Goal: Information Seeking & Learning: Learn about a topic

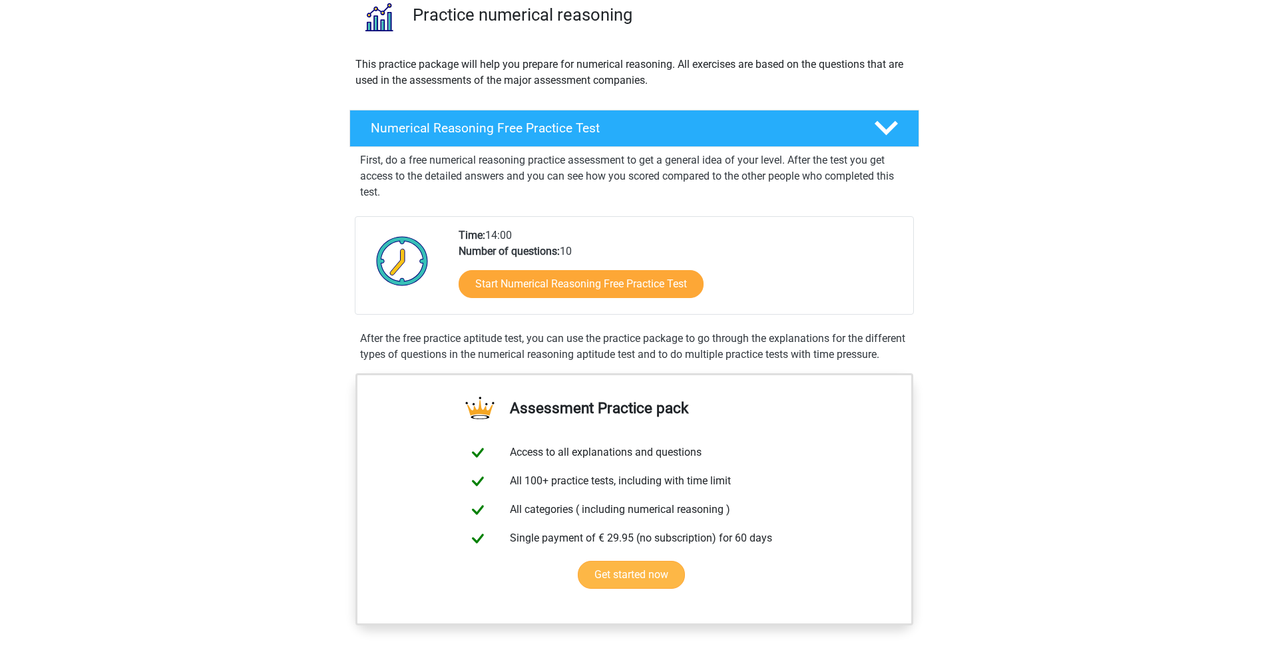
scroll to position [218, 0]
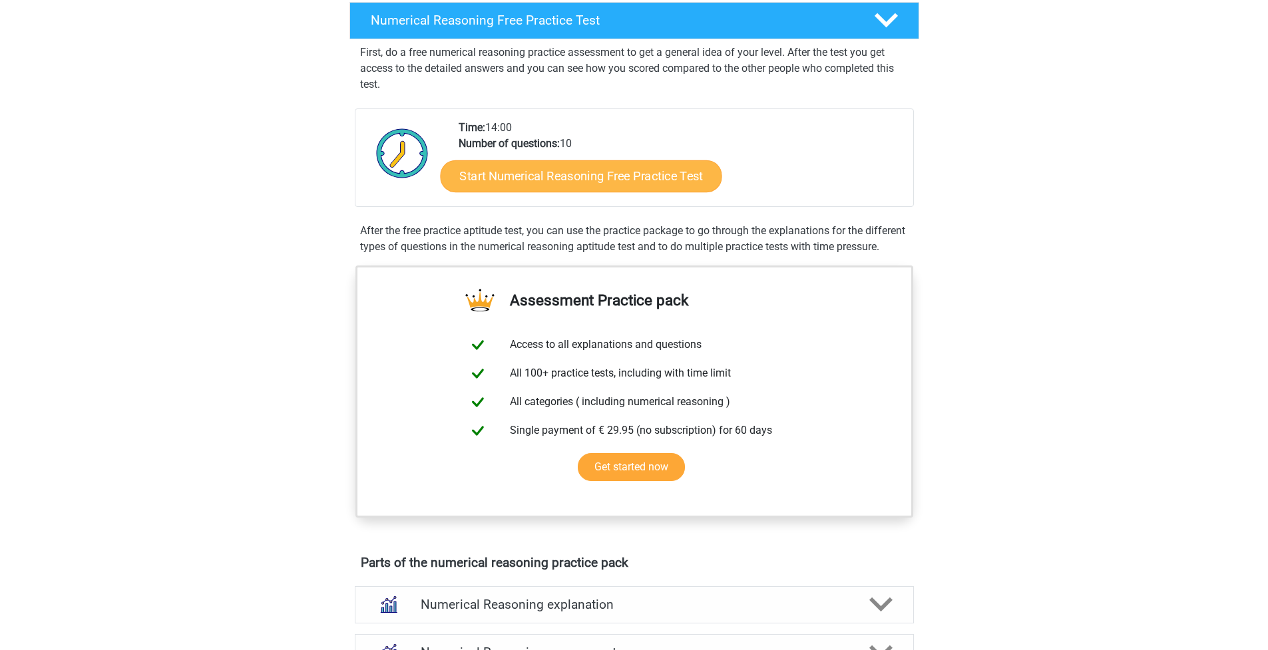
click at [573, 169] on link "Start Numerical Reasoning Free Practice Test" at bounding box center [581, 176] width 282 height 32
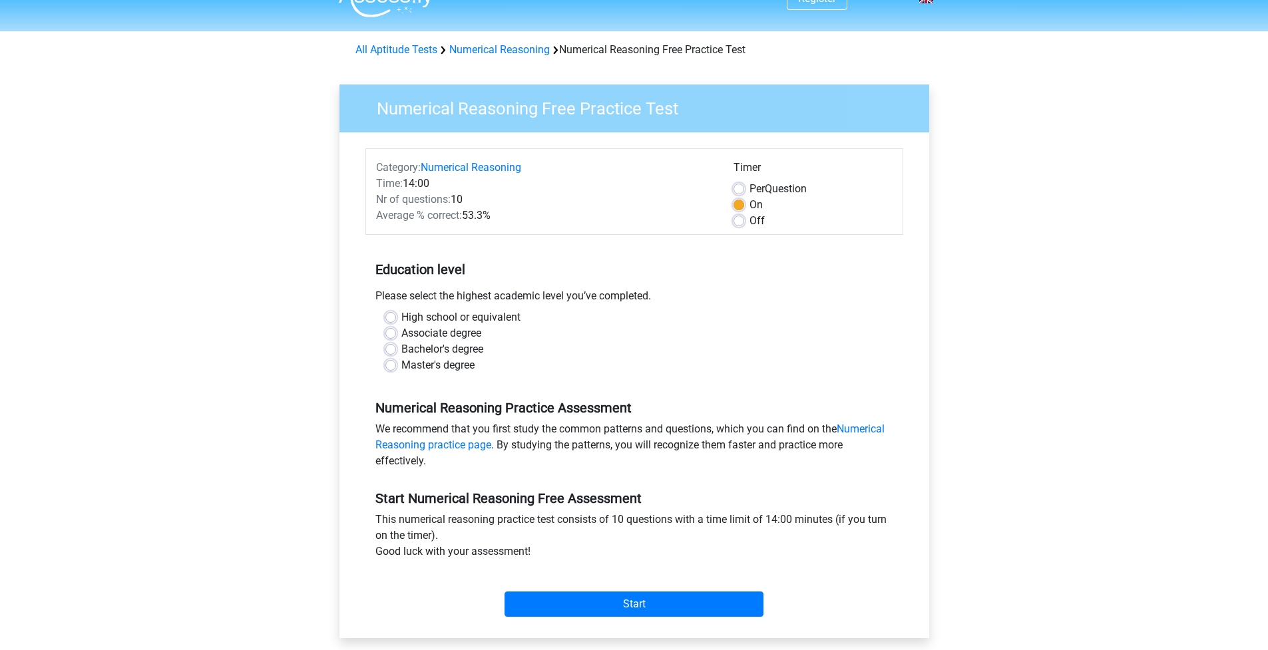
scroll to position [27, 0]
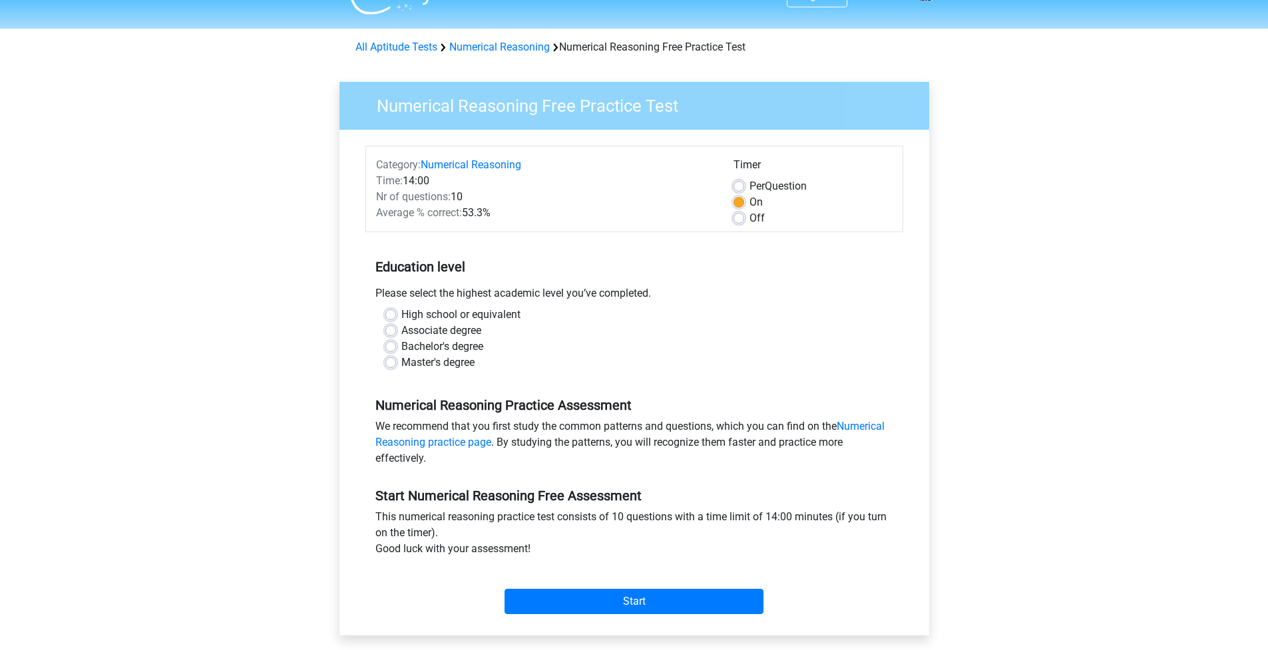
click at [424, 317] on label "High school or equivalent" at bounding box center [460, 315] width 119 height 16
click at [396, 317] on input "High school or equivalent" at bounding box center [390, 313] width 11 height 13
radio input "true"
click at [548, 606] on input "Start" at bounding box center [634, 601] width 259 height 25
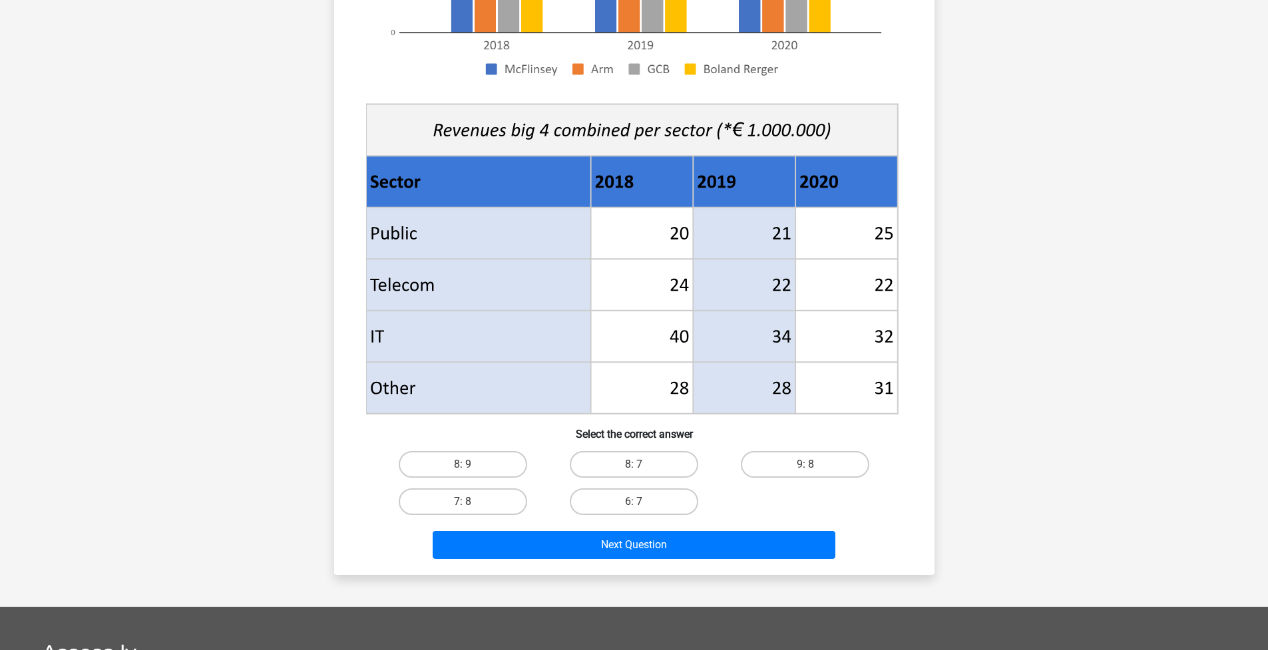
scroll to position [361, 0]
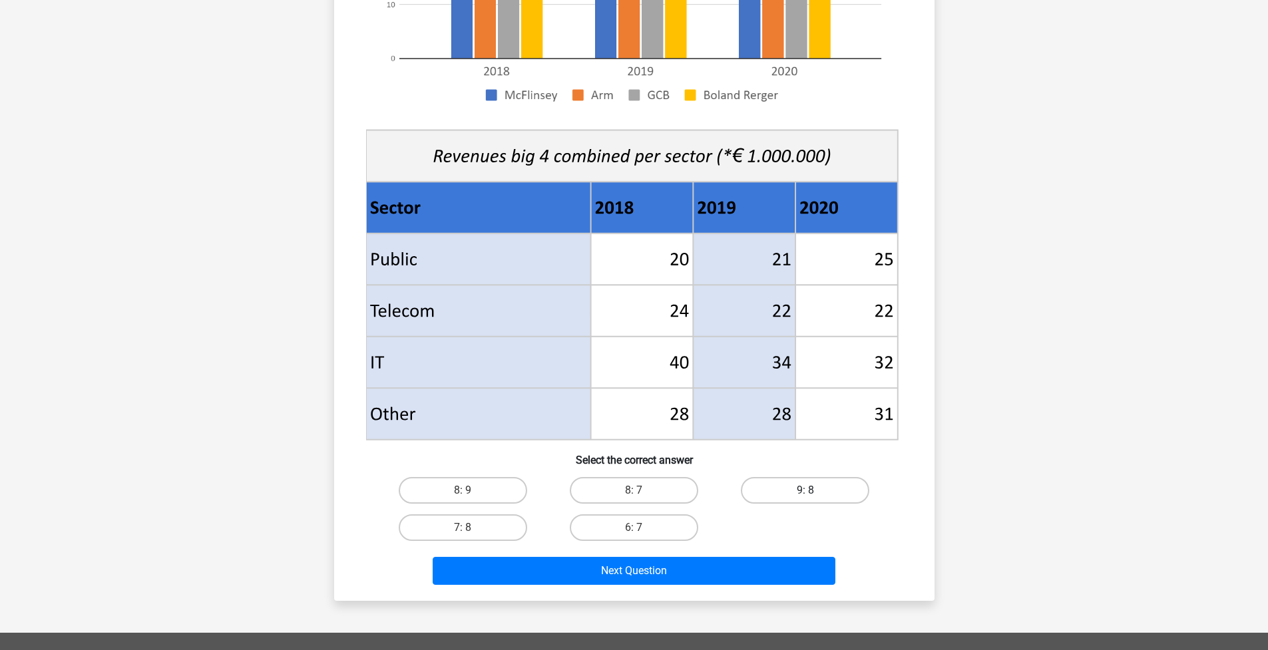
click at [775, 495] on label "9: 8" at bounding box center [805, 490] width 128 height 27
click at [806, 495] on input "9: 8" at bounding box center [810, 495] width 9 height 9
radio input "true"
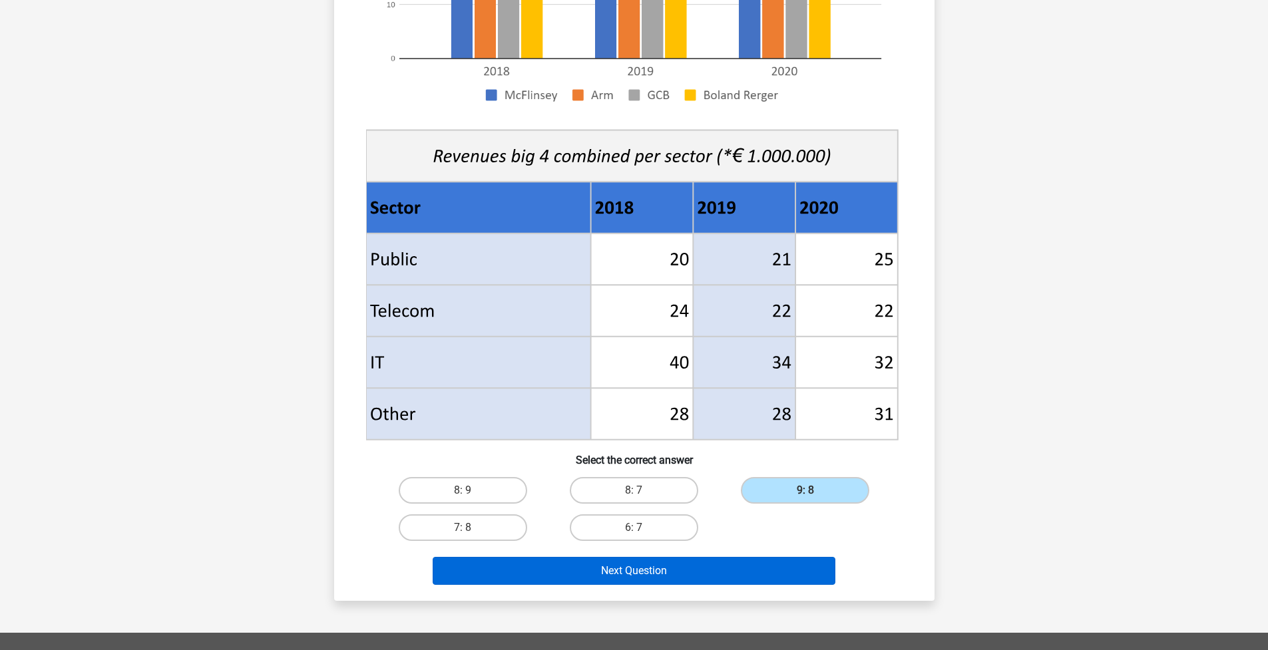
click at [730, 577] on button "Next Question" at bounding box center [634, 571] width 403 height 28
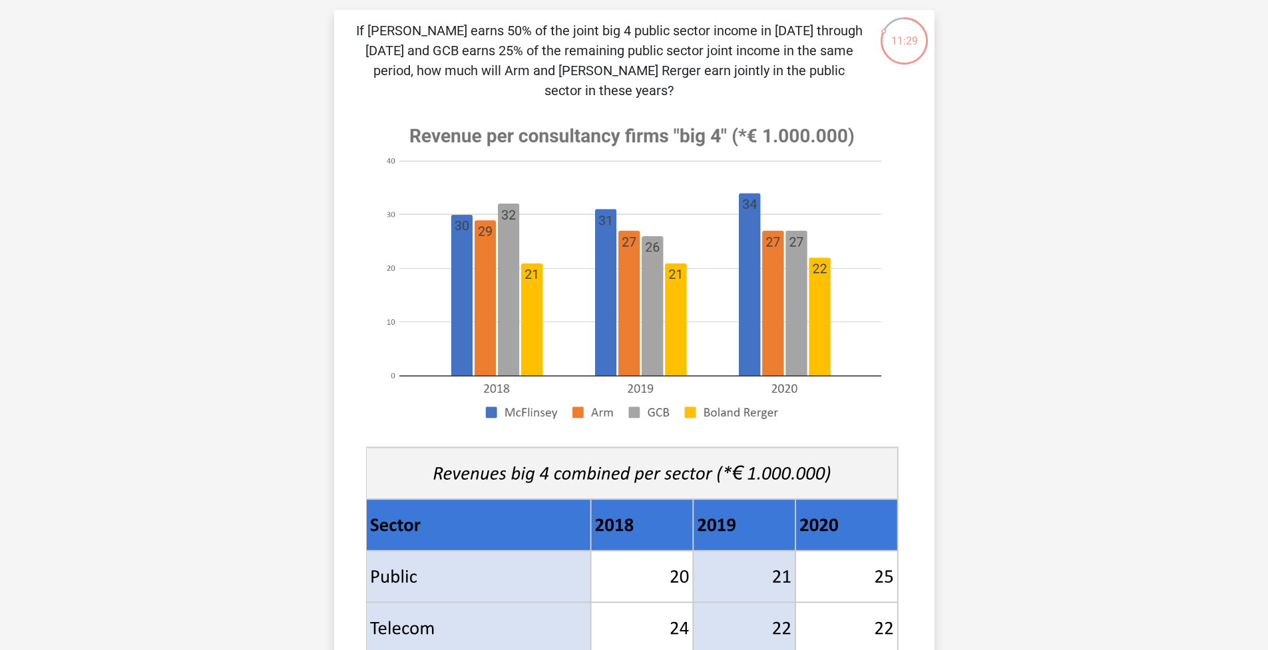
scroll to position [0, 0]
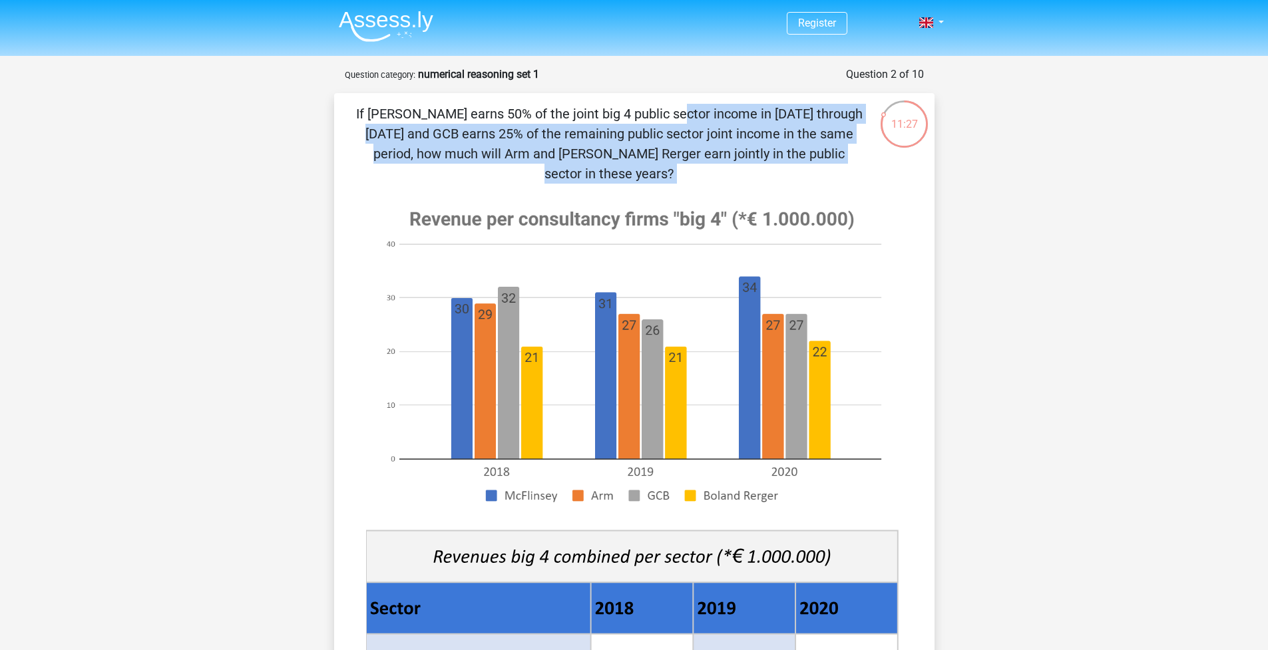
drag, startPoint x: 872, startPoint y: 166, endPoint x: 413, endPoint y: 110, distance: 462.9
click at [413, 110] on div "If McFlinsey earns 50% of the joint big 4 public sector income in 2018 through …" at bounding box center [635, 547] width 590 height 887
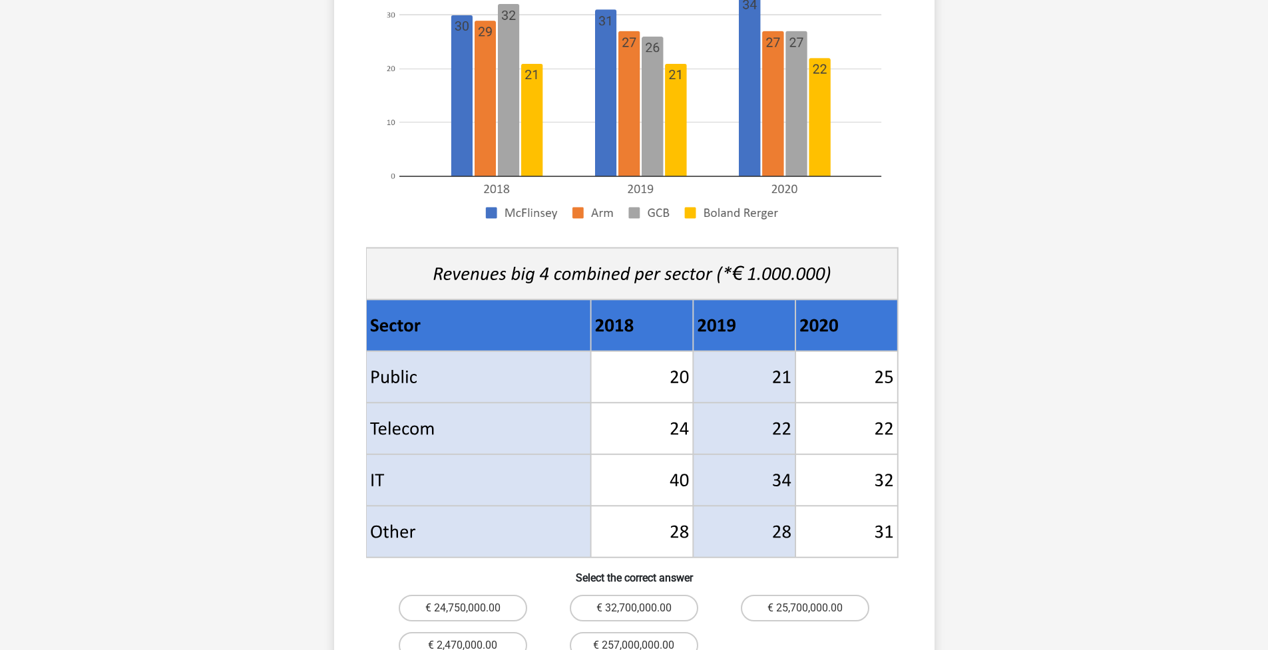
scroll to position [301, 0]
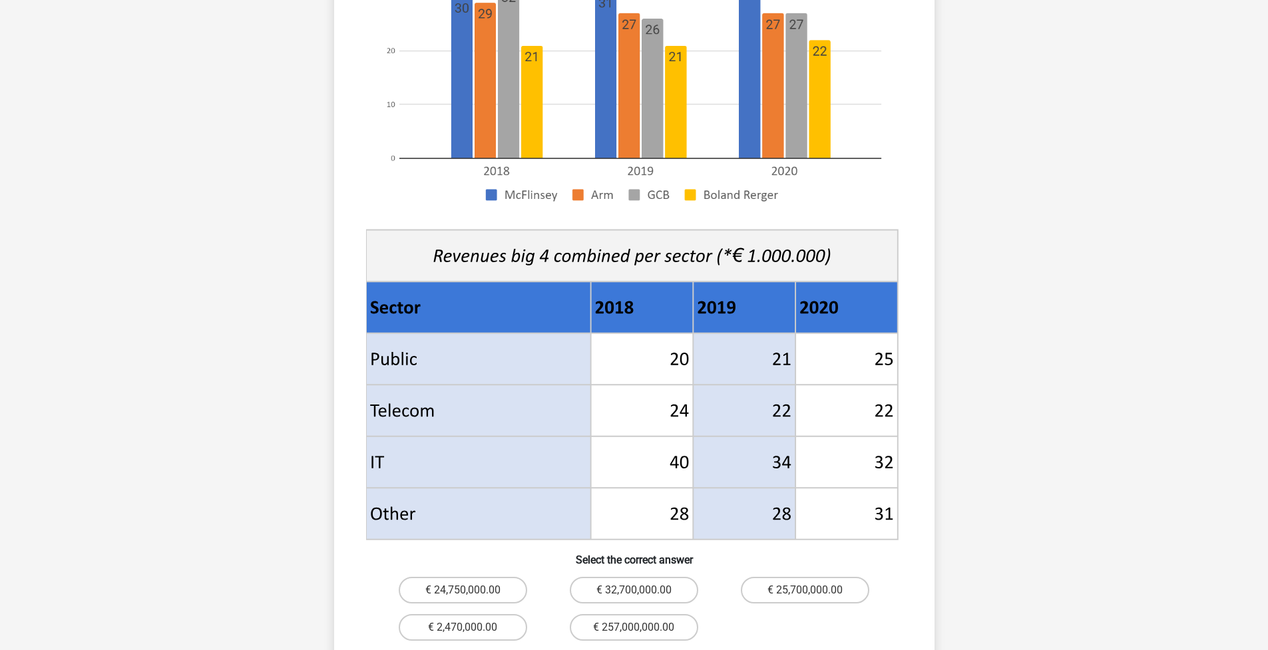
drag, startPoint x: 897, startPoint y: 508, endPoint x: 425, endPoint y: 49, distance: 658.2
click at [425, 49] on g at bounding box center [634, 218] width 537 height 650
drag, startPoint x: 424, startPoint y: 57, endPoint x: 537, endPoint y: 139, distance: 139.6
click at [537, 139] on image at bounding box center [632, 55] width 532 height 324
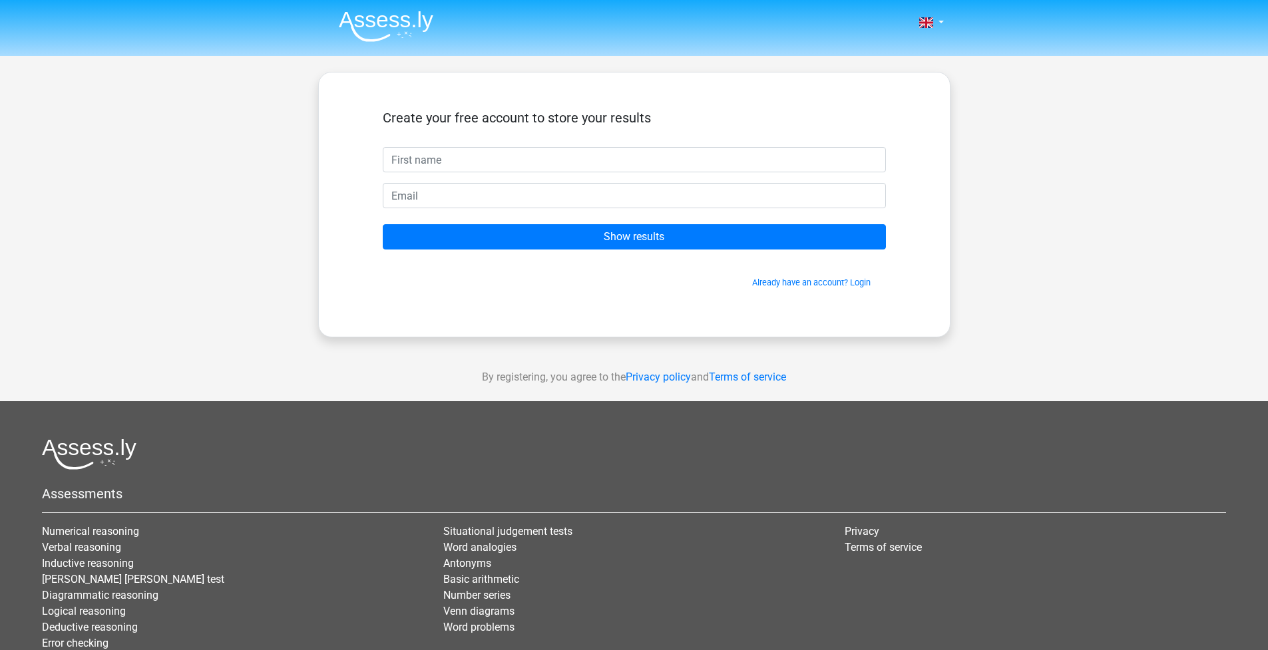
click at [362, 33] on img at bounding box center [386, 26] width 95 height 31
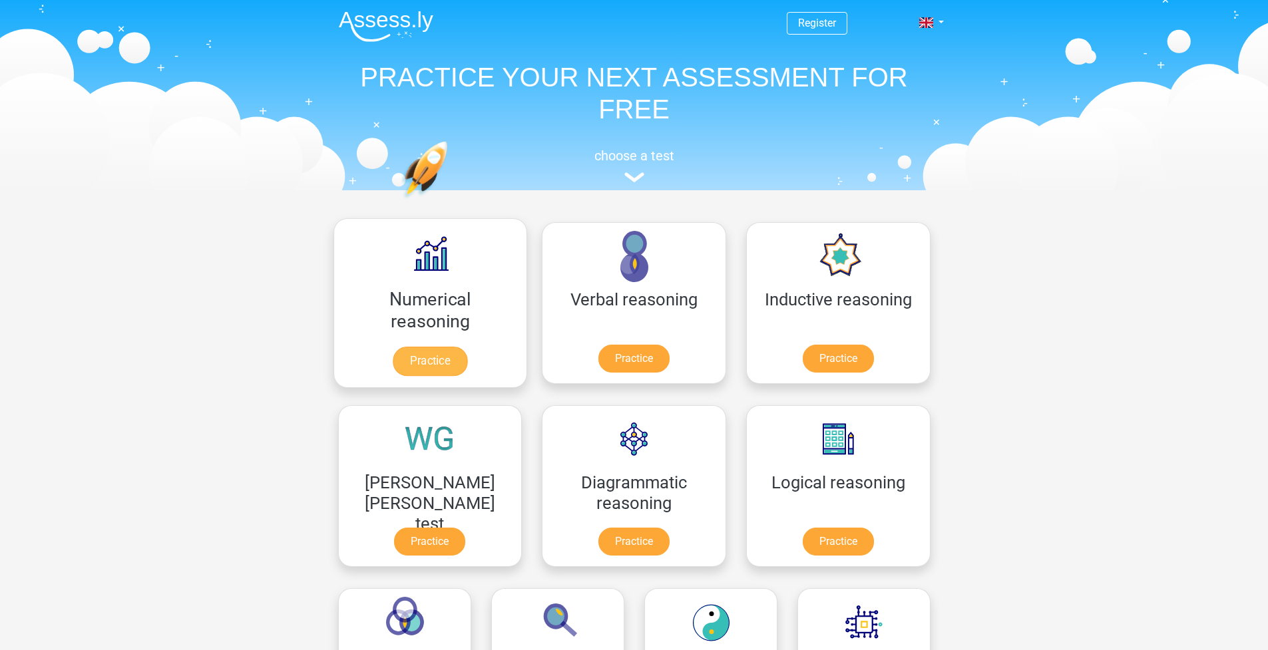
click at [393, 364] on link "Practice" at bounding box center [430, 361] width 75 height 29
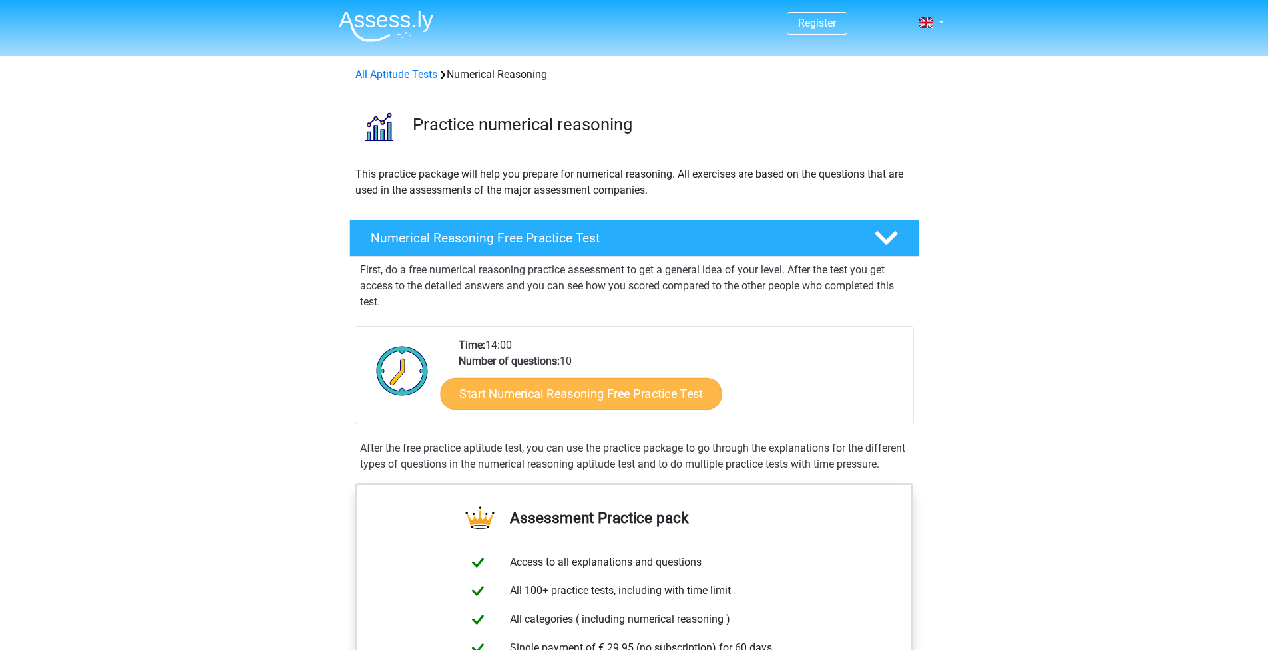
click at [532, 404] on link "Start Numerical Reasoning Free Practice Test" at bounding box center [581, 393] width 282 height 32
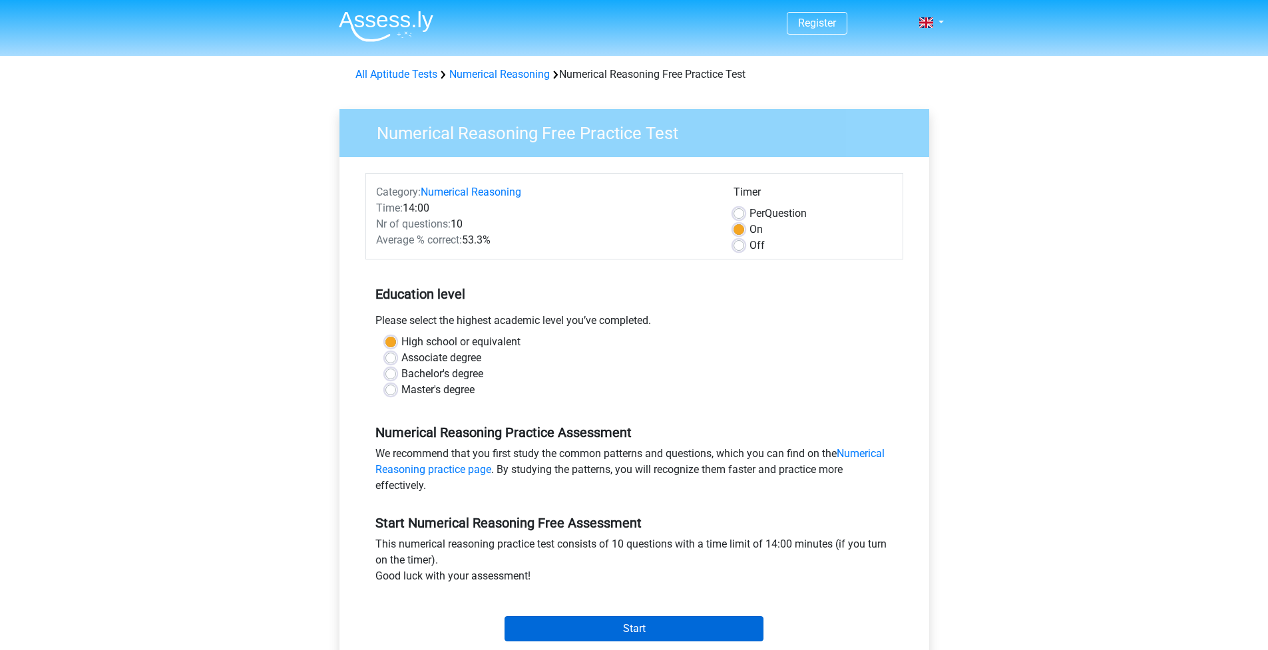
click at [643, 628] on input "Start" at bounding box center [634, 629] width 259 height 25
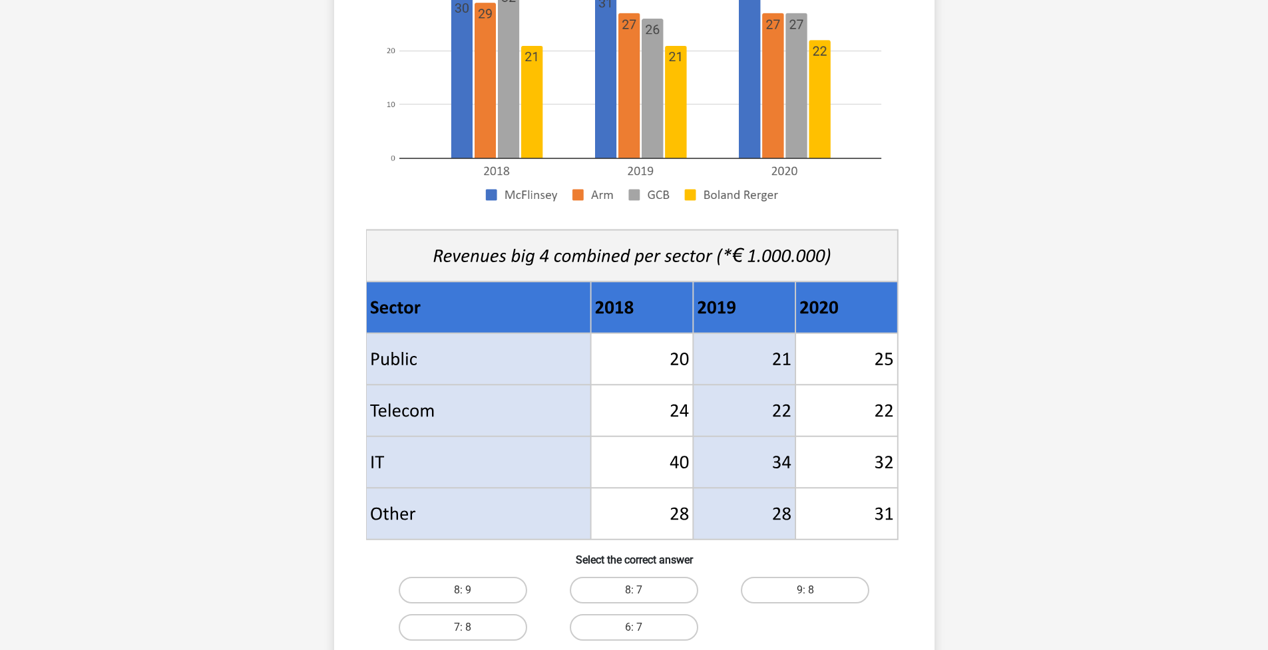
scroll to position [10, 0]
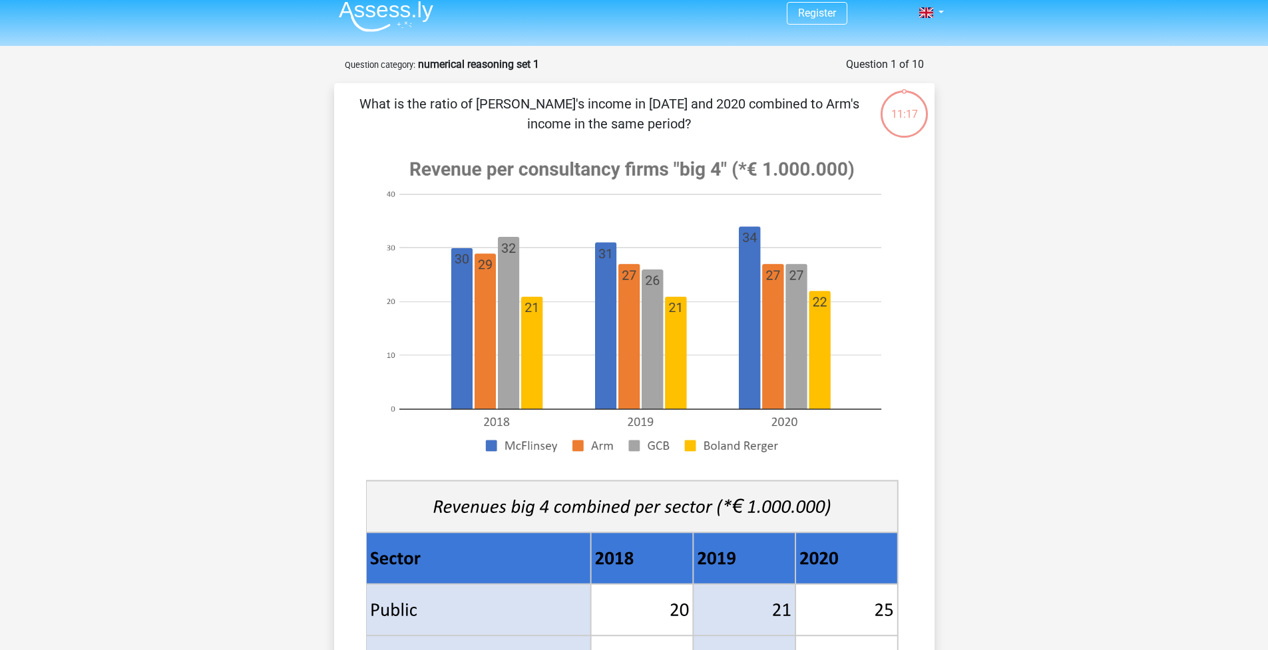
click at [455, 358] on image at bounding box center [632, 306] width 532 height 324
click at [748, 315] on image at bounding box center [632, 306] width 532 height 324
click at [492, 356] on image at bounding box center [632, 306] width 532 height 324
click at [788, 336] on image at bounding box center [632, 306] width 532 height 324
click at [775, 338] on image at bounding box center [632, 306] width 532 height 324
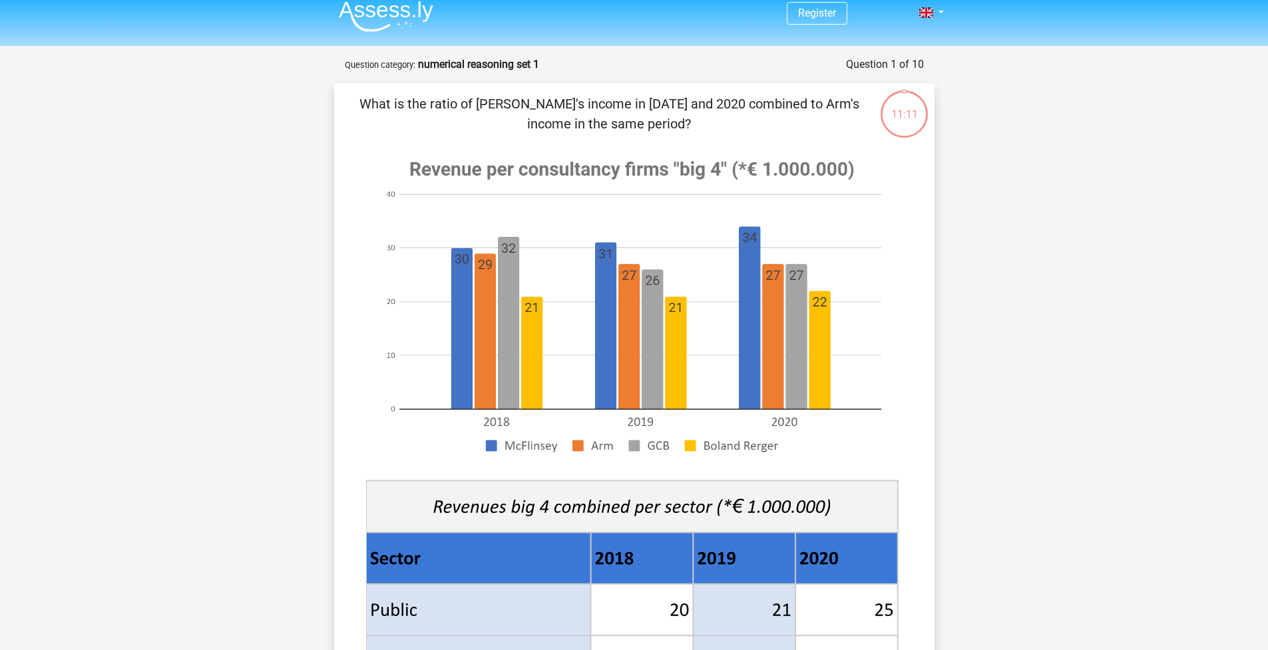
click at [775, 338] on image at bounding box center [632, 306] width 532 height 324
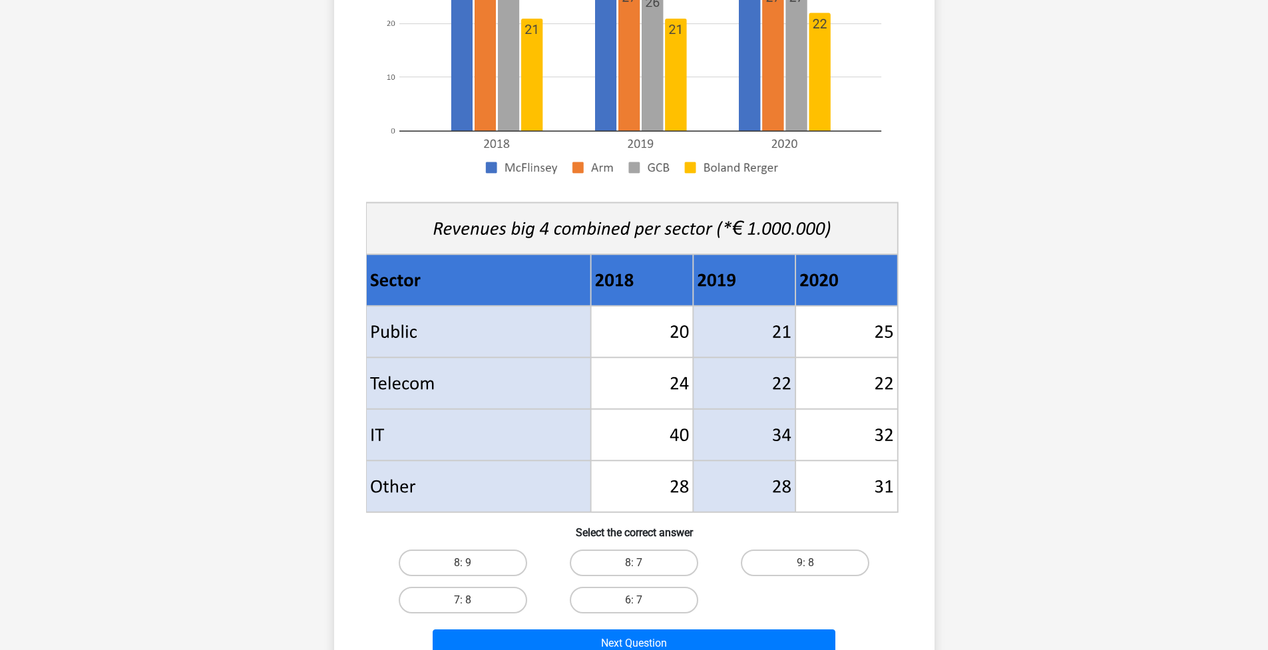
scroll to position [303, 0]
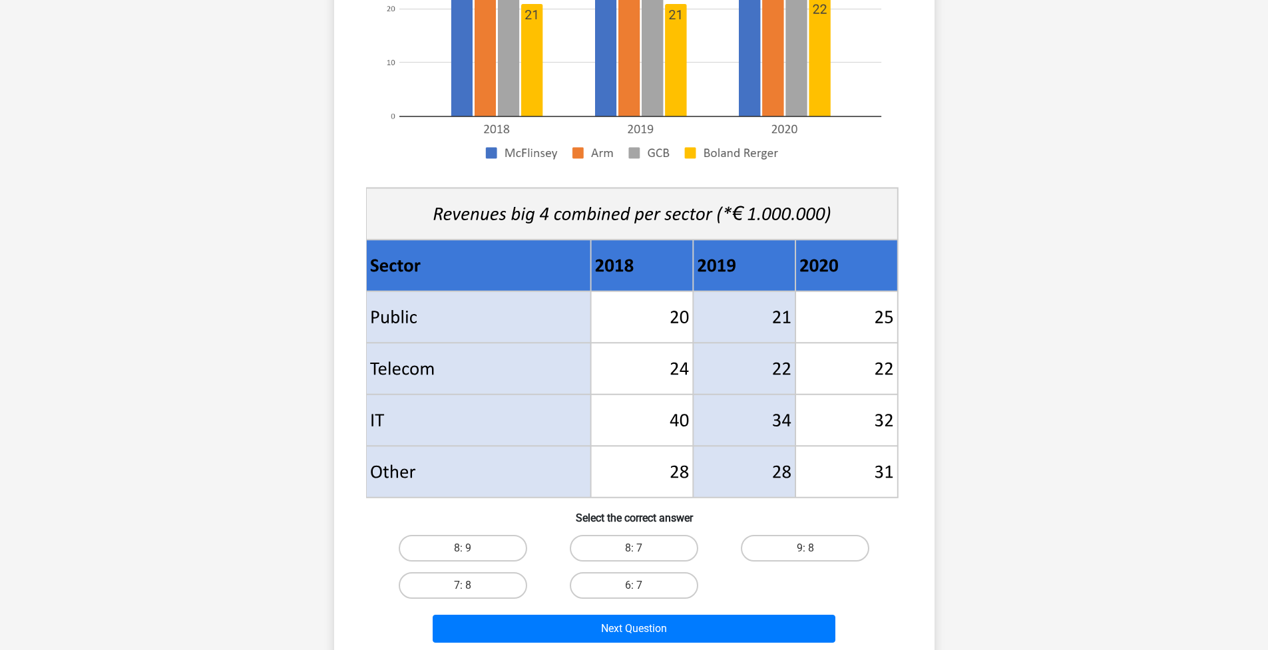
click at [665, 532] on div "8: 7" at bounding box center [634, 548] width 171 height 37
click at [666, 549] on label "8: 7" at bounding box center [634, 548] width 128 height 27
click at [642, 549] on input "8: 7" at bounding box center [638, 553] width 9 height 9
radio input "true"
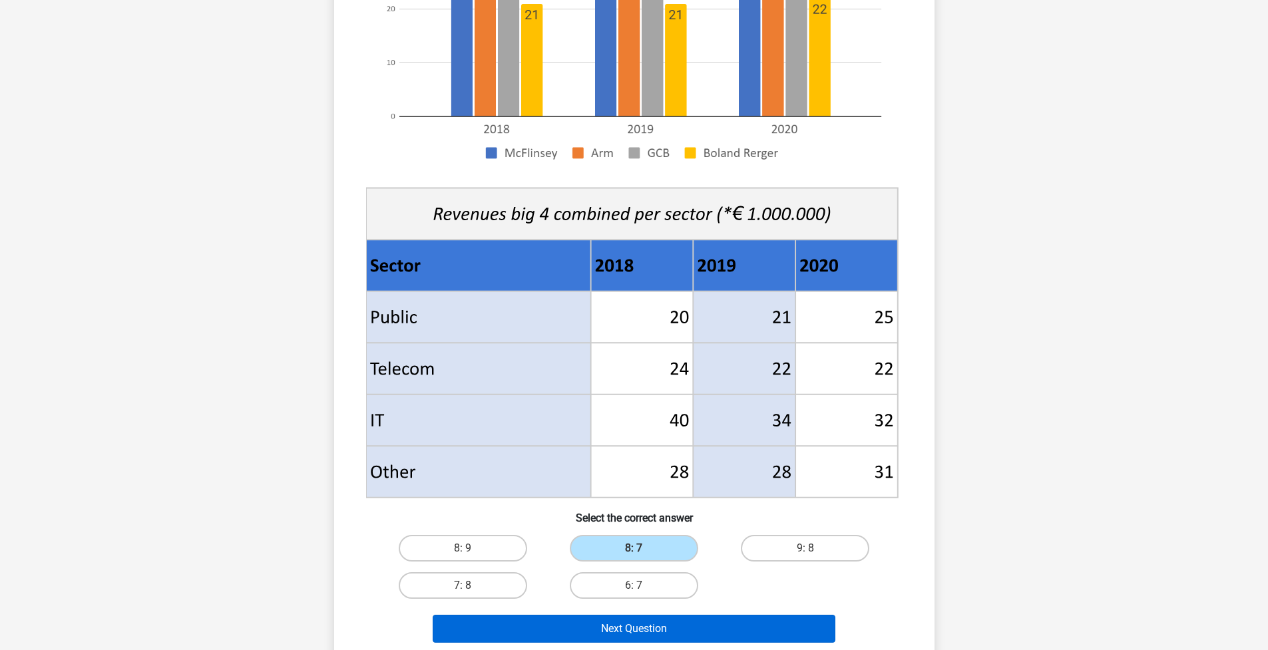
click at [697, 619] on button "Next Question" at bounding box center [634, 629] width 403 height 28
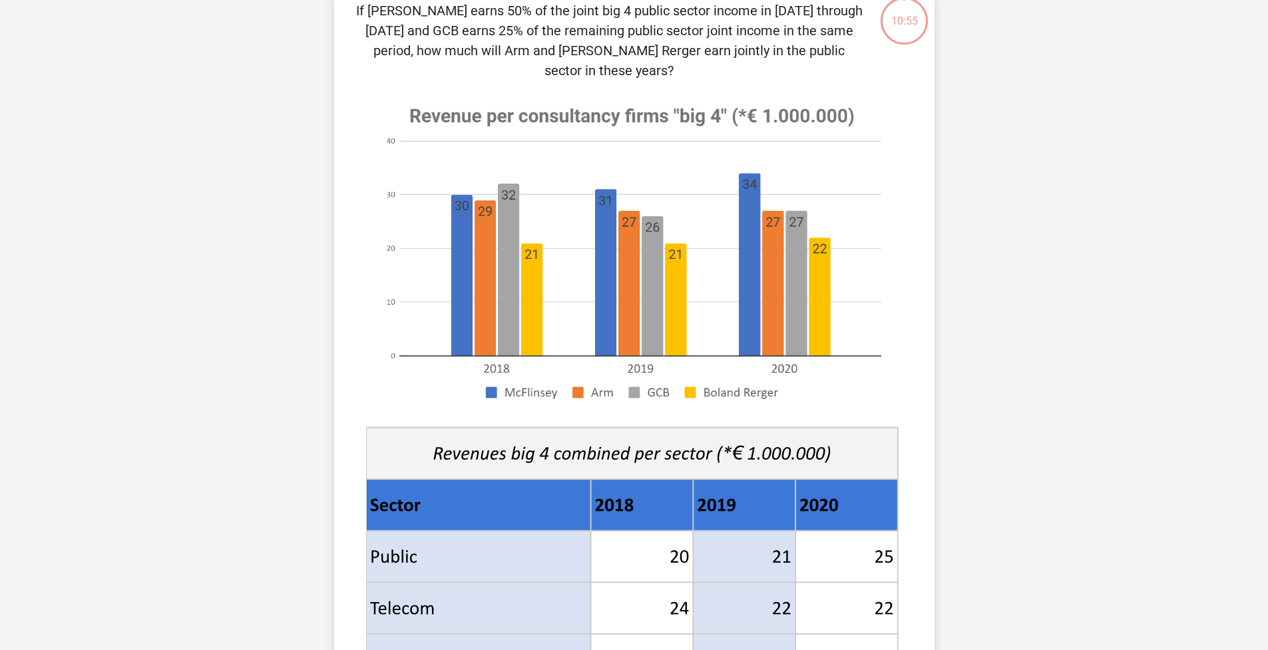
scroll to position [67, 0]
